Goal: Information Seeking & Learning: Learn about a topic

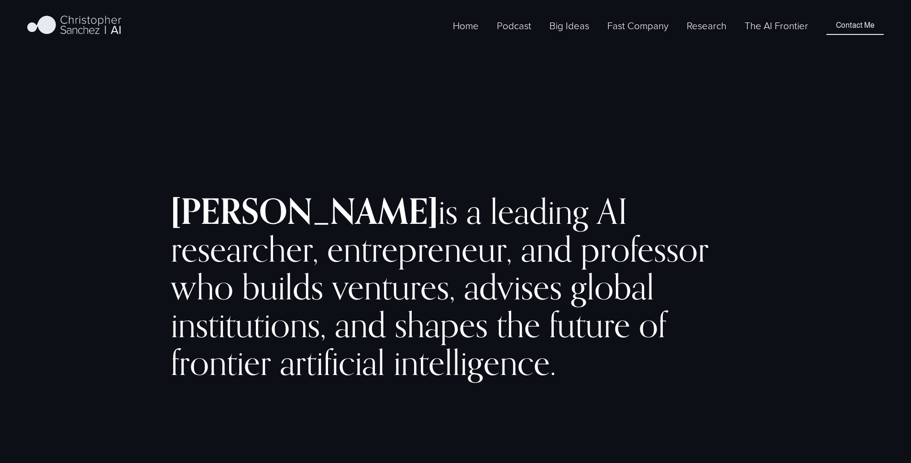
click at [765, 38] on div "Home Podcast Big Ideas BI 2024 Fast Company" at bounding box center [417, 26] width 781 height 24
click at [762, 33] on link "The AI Frontier" at bounding box center [776, 26] width 64 height 16
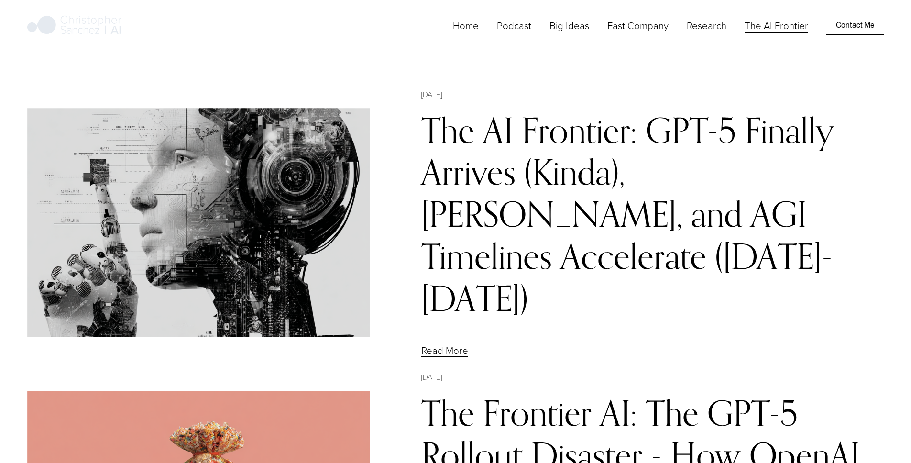
click at [552, 157] on link "The AI Frontier: GPT-5 Finally Arrives (Kinda), [PERSON_NAME], and AGI Timeline…" at bounding box center [627, 214] width 413 height 210
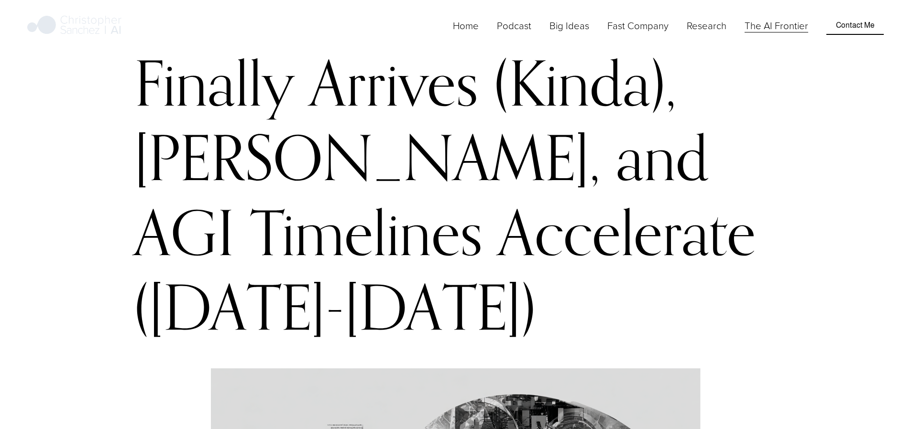
scroll to position [118, 0]
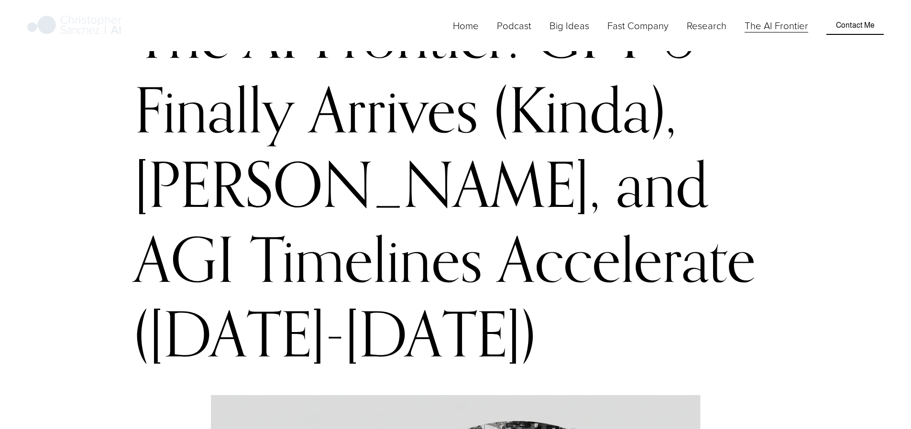
click at [479, 33] on link "Home" at bounding box center [466, 26] width 26 height 16
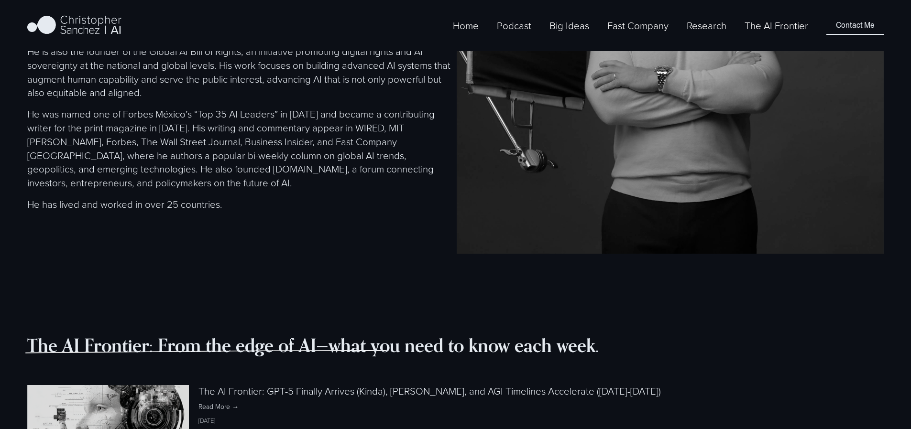
scroll to position [887, 0]
